Goal: Check status: Check status

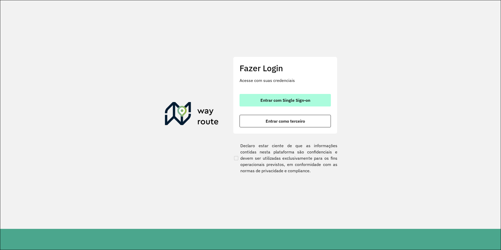
click at [267, 101] on span "Entrar com Single Sign-on" at bounding box center [285, 100] width 50 height 4
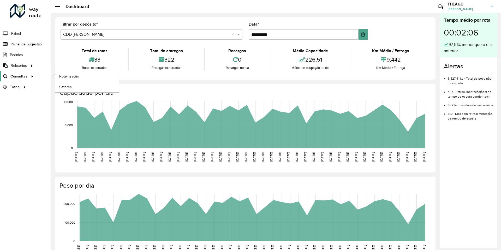
click at [26, 76] on span "Consultas" at bounding box center [18, 76] width 17 height 5
click at [62, 76] on span "Roteirização" at bounding box center [69, 76] width 21 height 5
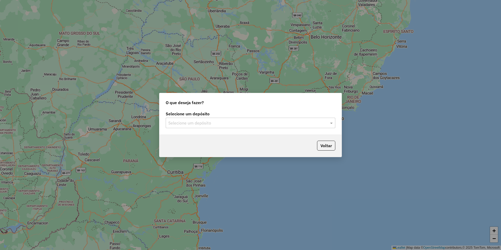
click at [215, 126] on div "Selecione um depósito" at bounding box center [250, 123] width 169 height 10
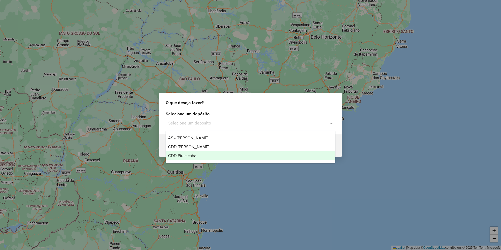
click at [197, 155] on div "CDD Piracicaba" at bounding box center [250, 155] width 169 height 9
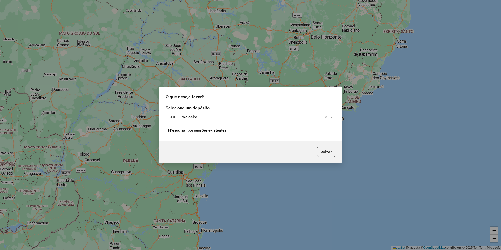
click at [213, 131] on button "Pesquisar por sessões existentes" at bounding box center [197, 130] width 63 height 8
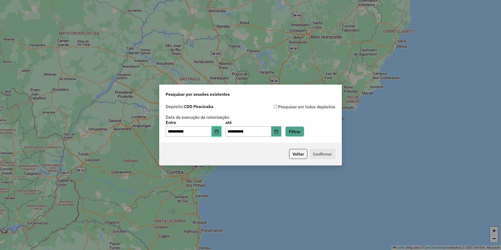
click at [218, 133] on icon "Choose Date" at bounding box center [216, 131] width 4 height 4
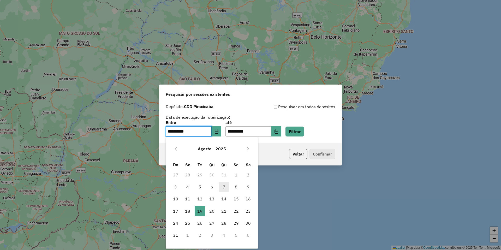
click at [223, 188] on span "7" at bounding box center [223, 186] width 10 height 10
type input "**********"
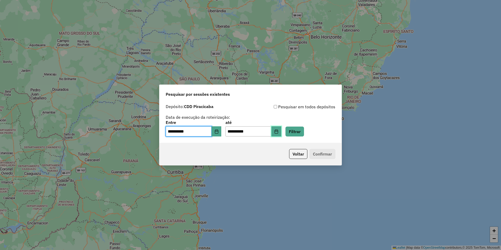
click at [281, 132] on button "Choose Date" at bounding box center [276, 131] width 10 height 10
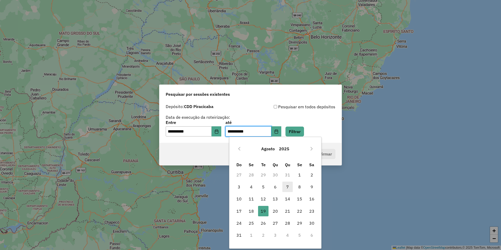
click at [287, 186] on span "7" at bounding box center [287, 186] width 10 height 10
type input "**********"
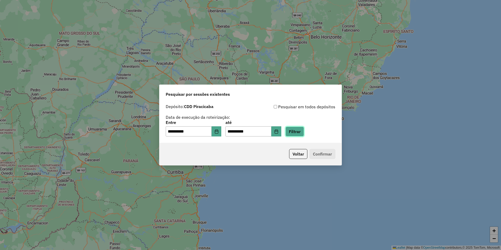
click at [304, 130] on button "Filtrar" at bounding box center [294, 131] width 19 height 10
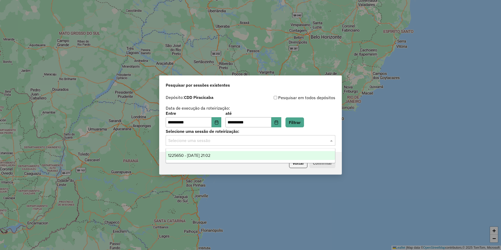
click at [196, 140] on input "text" at bounding box center [245, 140] width 154 height 6
